Goal: Information Seeking & Learning: Learn about a topic

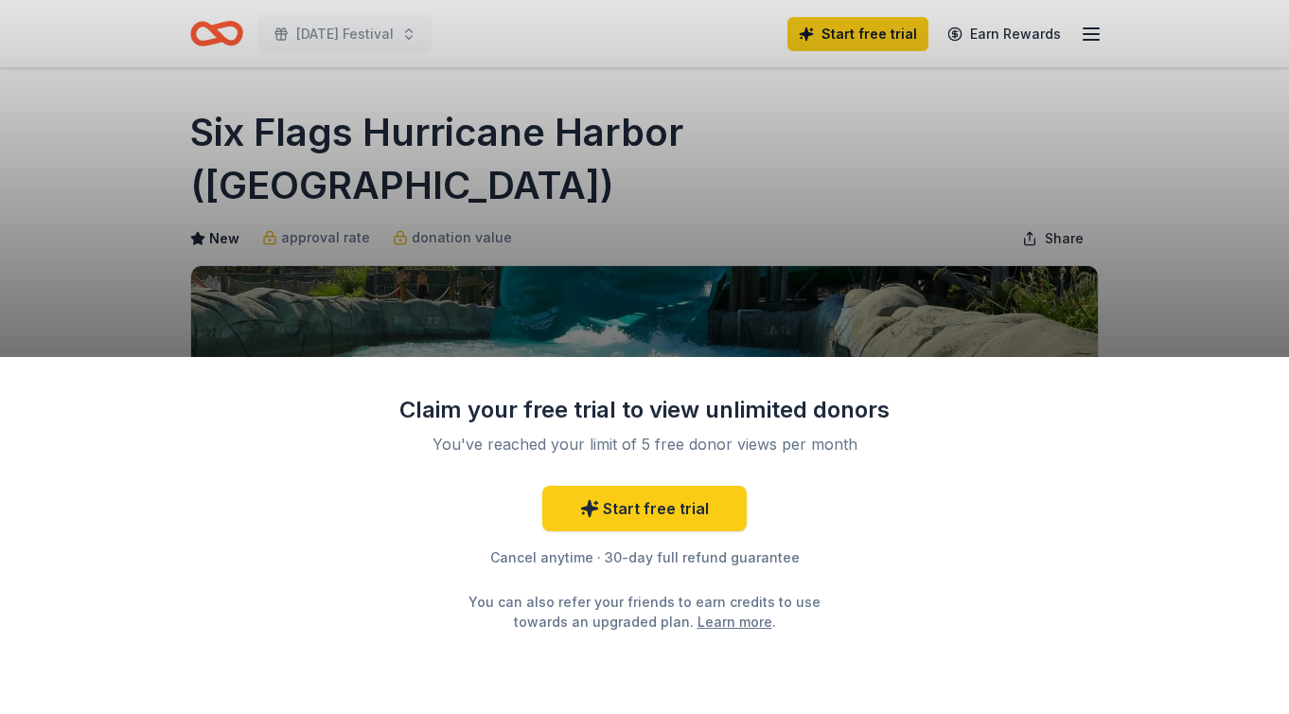
scroll to position [16, 0]
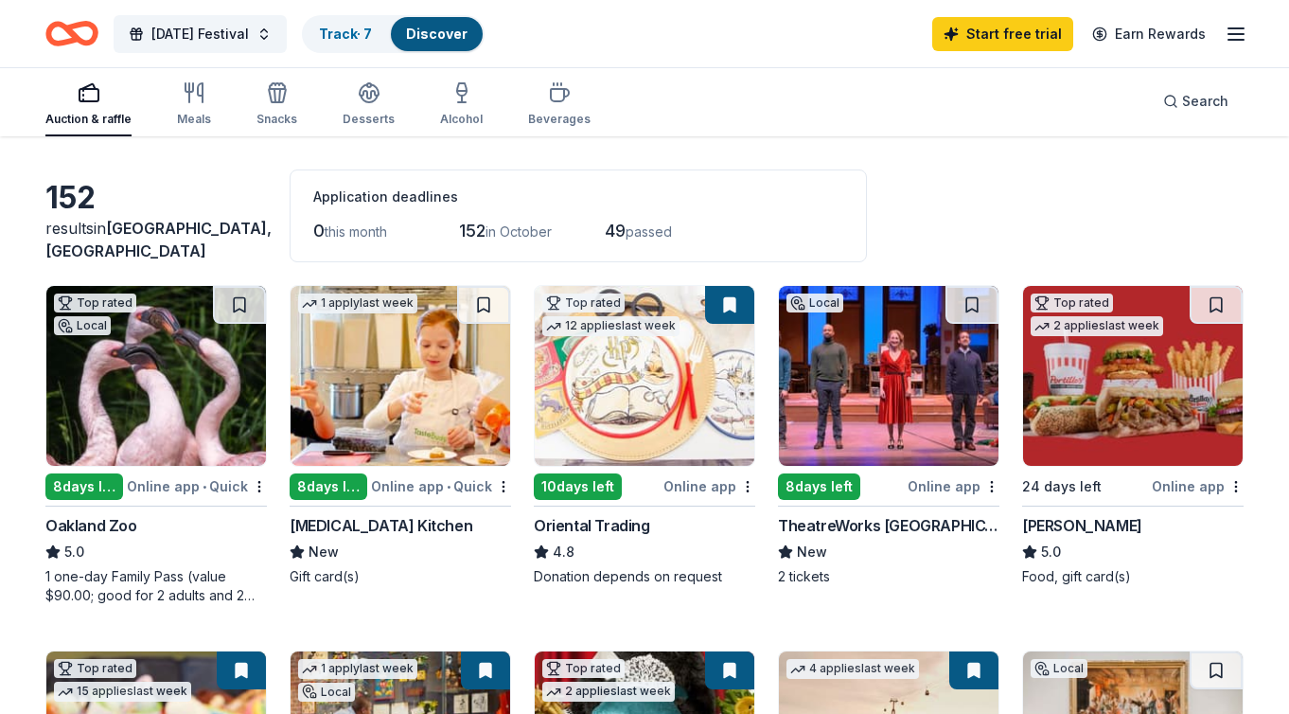
scroll to position [51, 0]
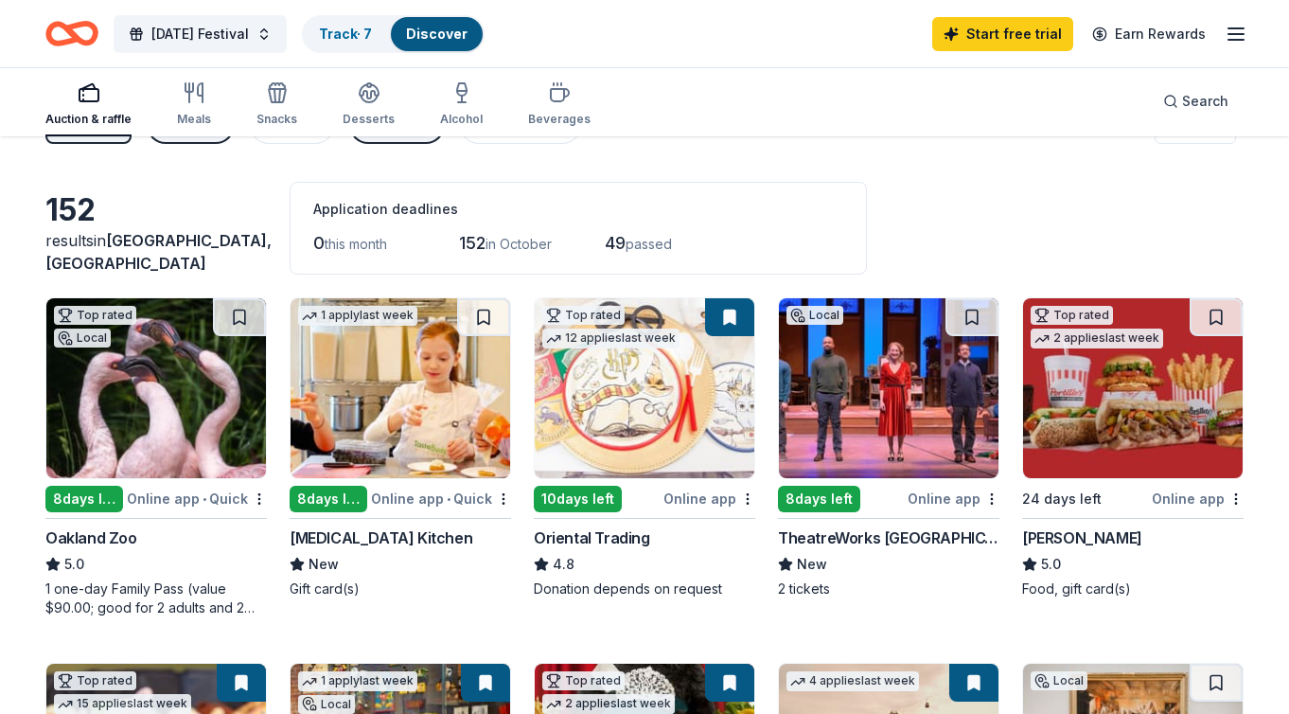
click at [163, 371] on img at bounding box center [156, 388] width 220 height 180
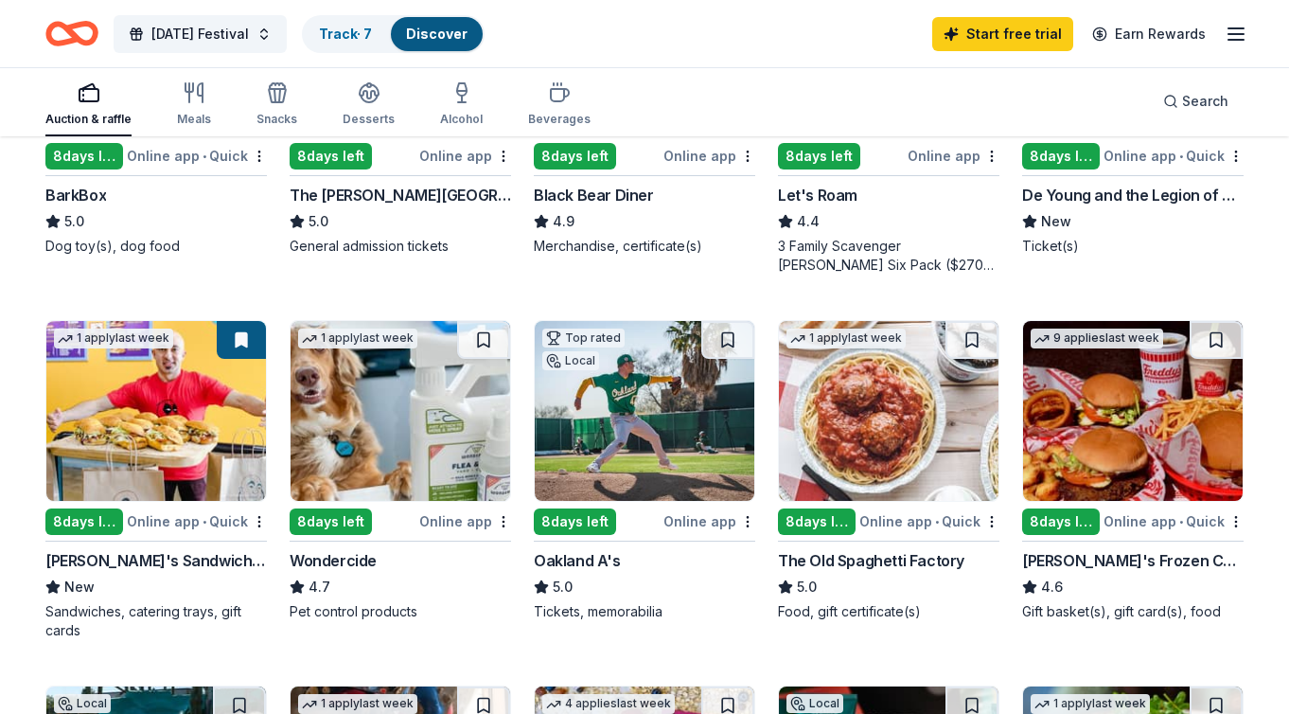
scroll to position [702, 0]
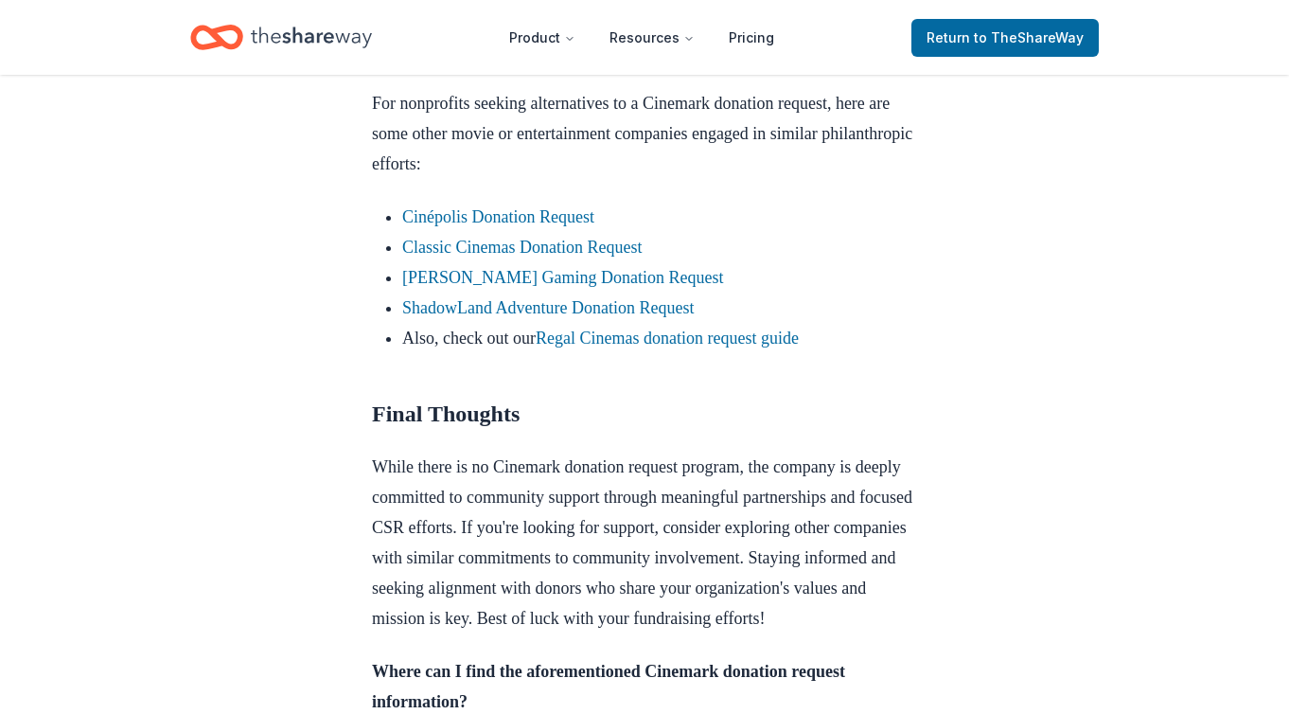
scroll to position [1744, 0]
click at [623, 348] on link "Regal Cinemas donation request guide" at bounding box center [667, 338] width 263 height 19
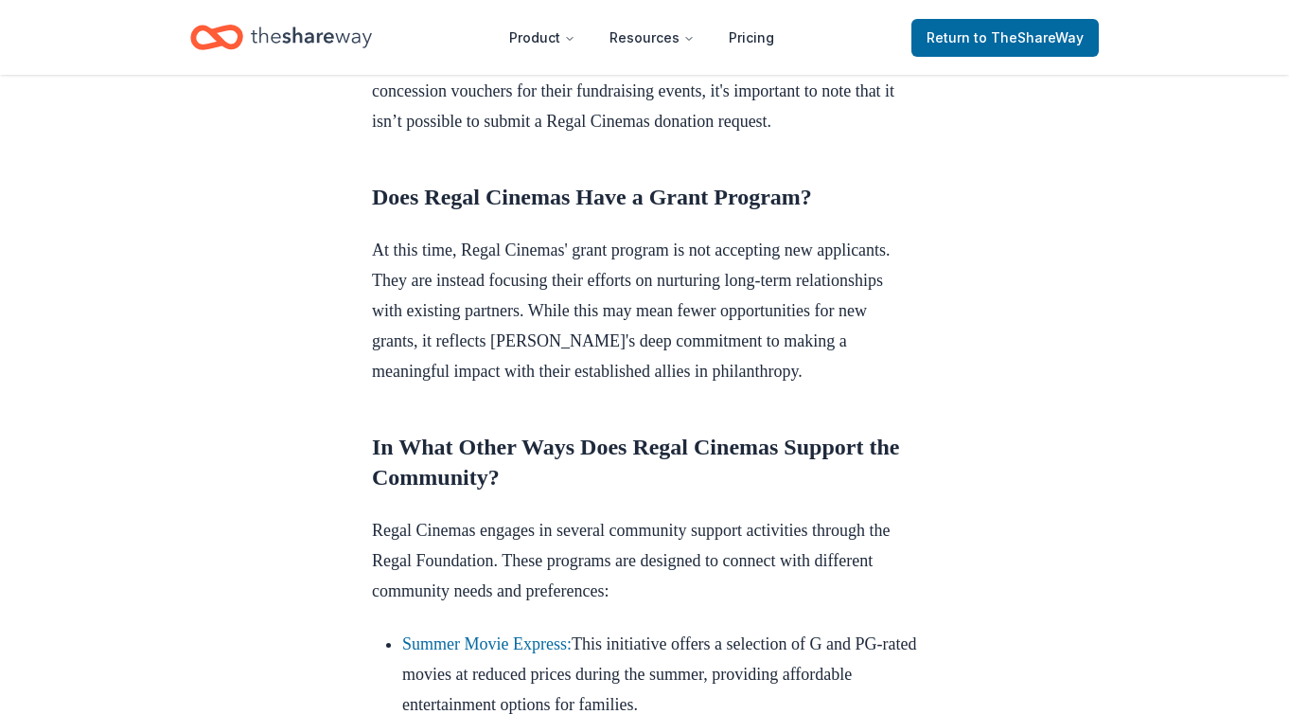
scroll to position [865, 0]
